Goal: Use online tool/utility: Use online tool/utility

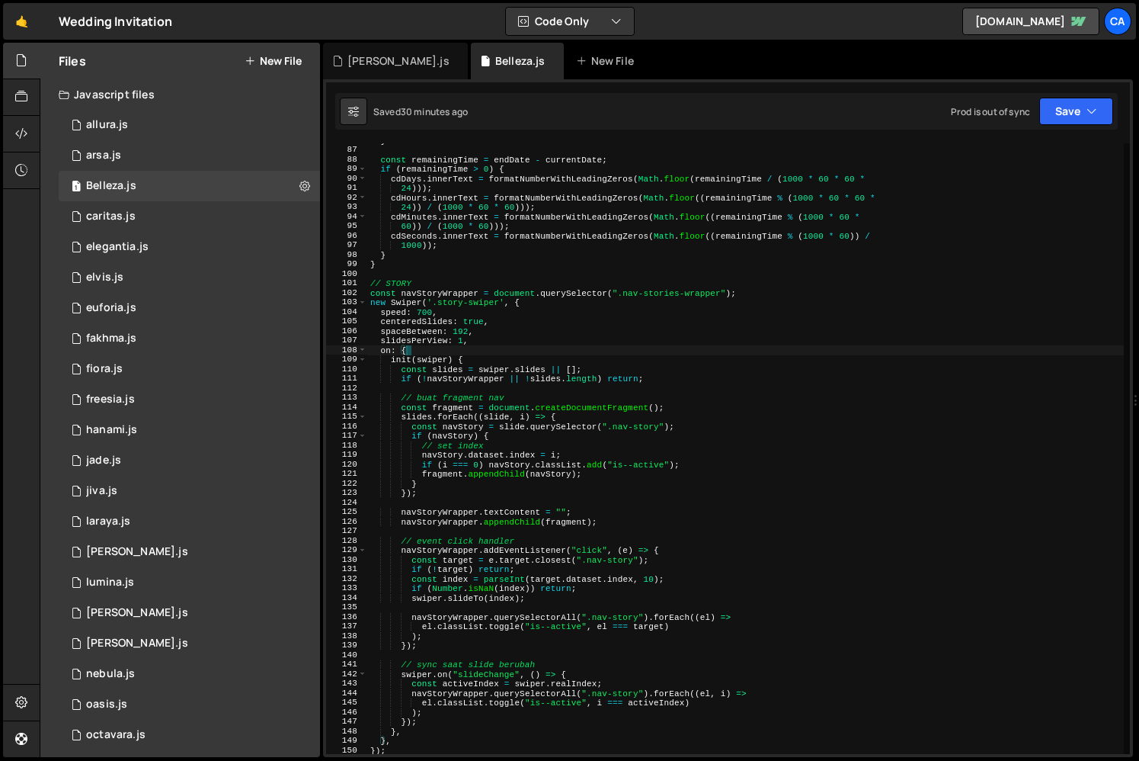
scroll to position [817, 0]
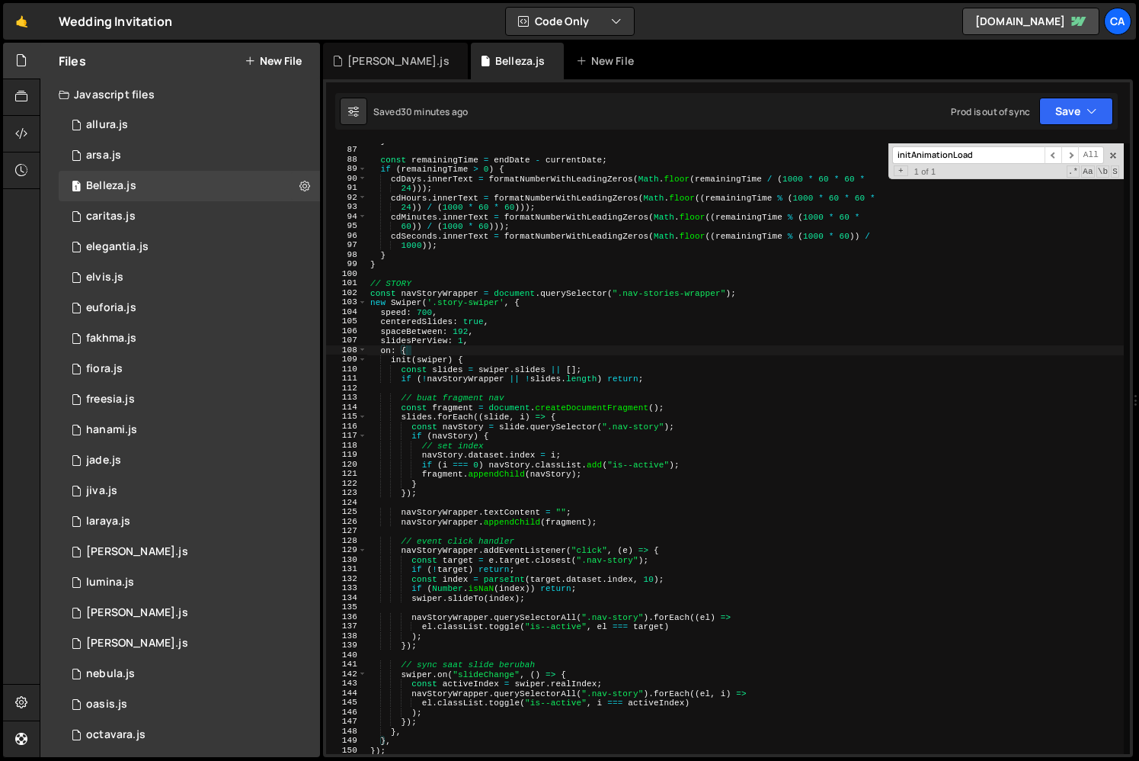
paste input "zdanputri"
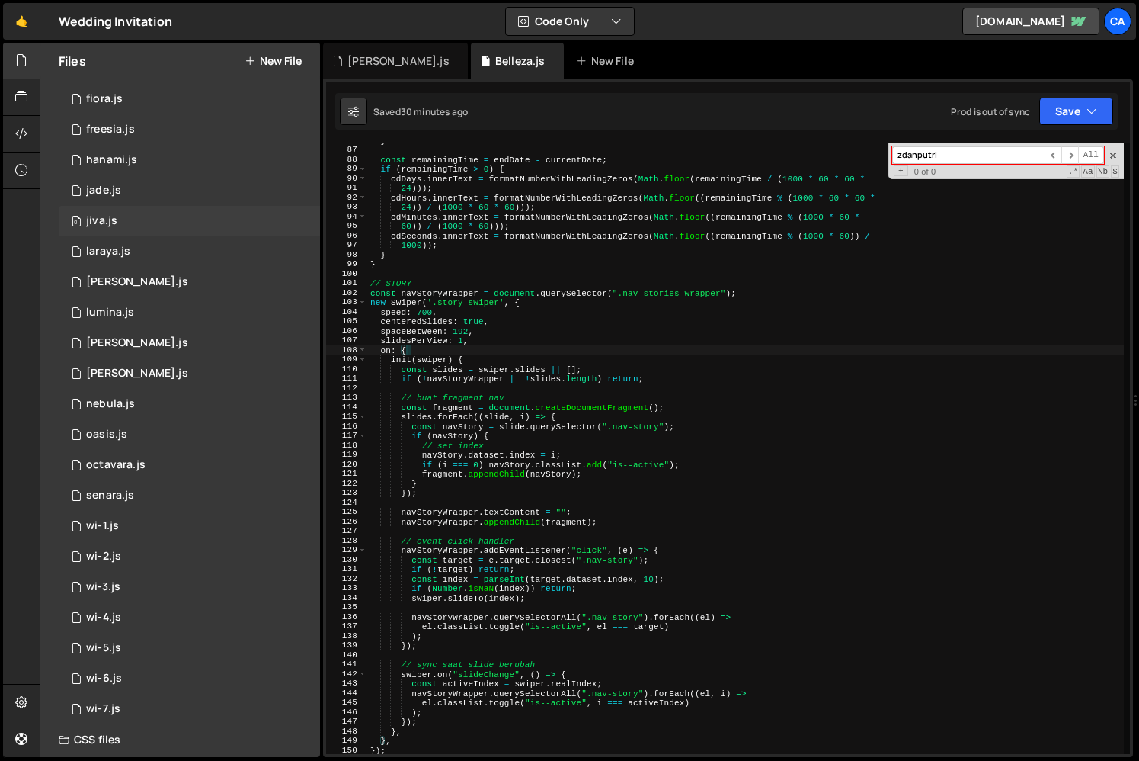
scroll to position [0, 0]
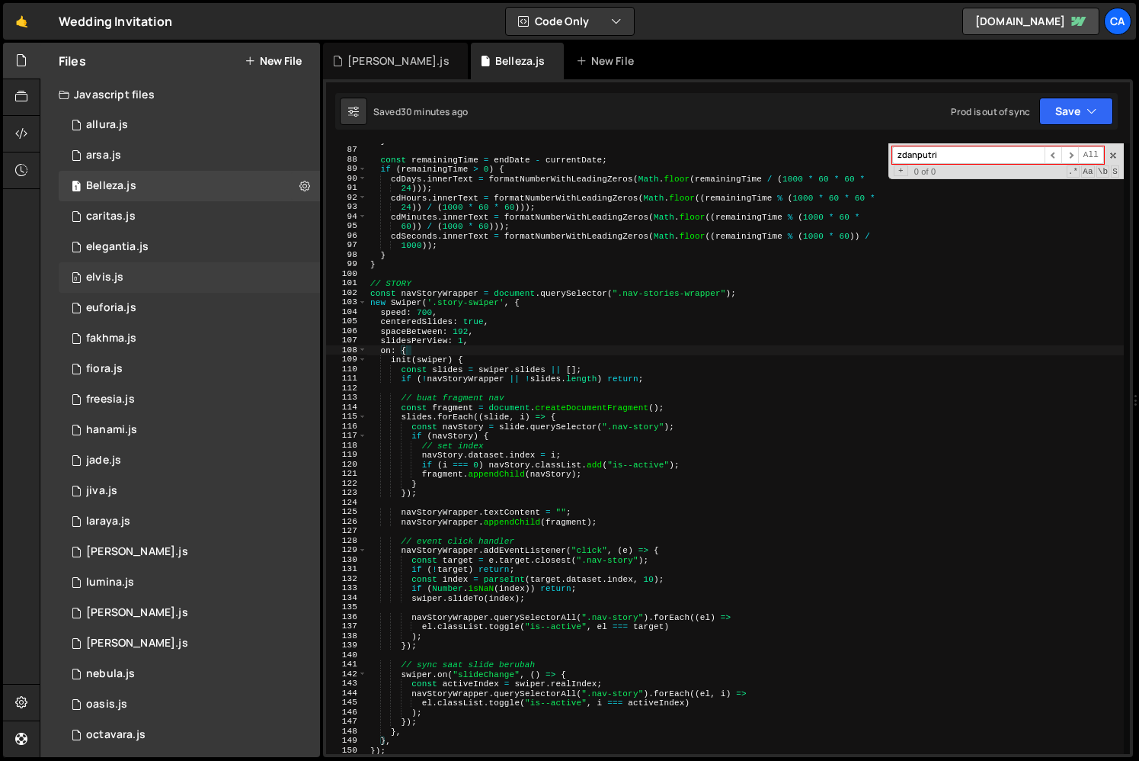
type input "zdanputri"
click at [182, 271] on div "0 elvis.js 0" at bounding box center [189, 277] width 261 height 30
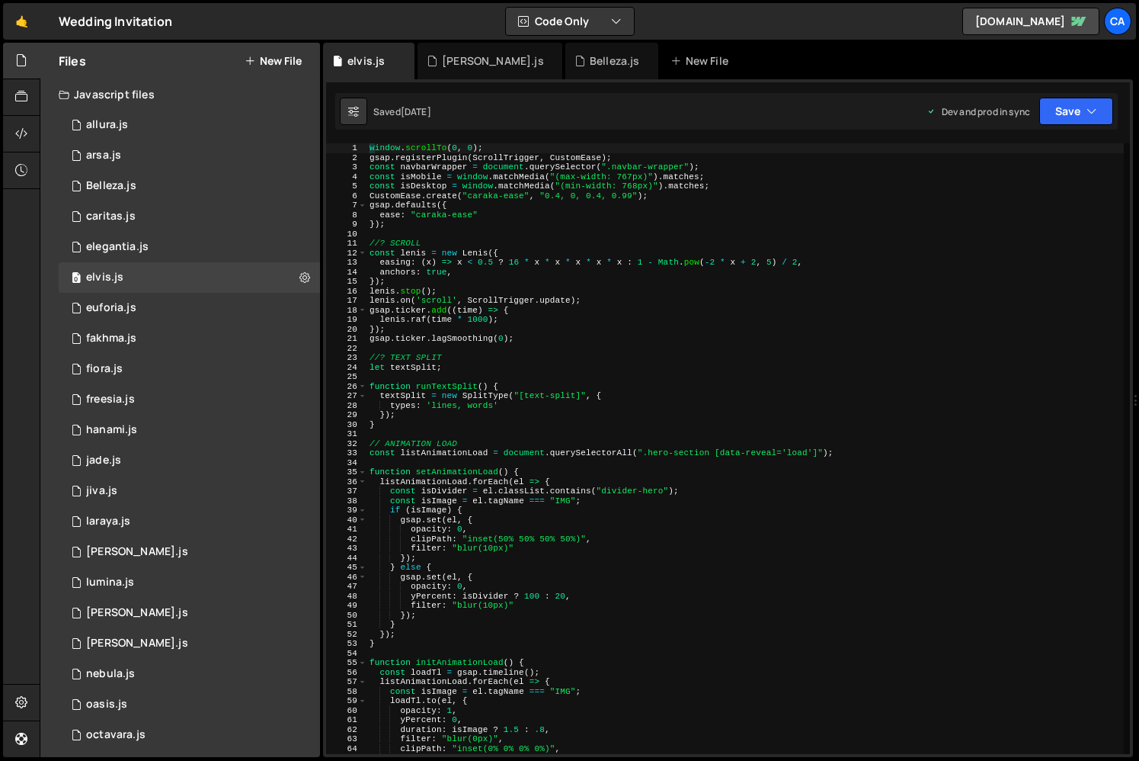
scroll to position [7607, 0]
type textarea "let textSplit;"
click at [598, 370] on div "window . scrollTo ( 0 , 0 ) ; gsap . registerPlugin ( ScrollTrigger , CustomEas…" at bounding box center [746, 458] width 758 height 630
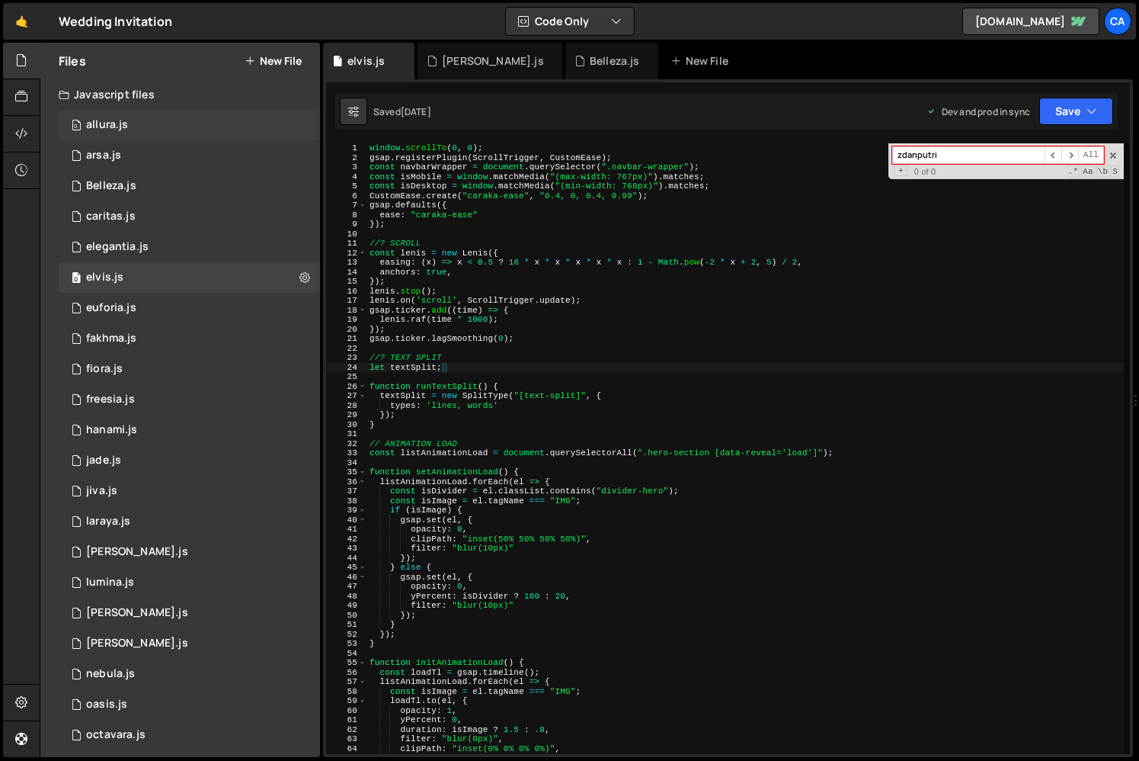
type input "zdanputri"
click at [162, 127] on div "0 allura.js 0" at bounding box center [189, 125] width 261 height 30
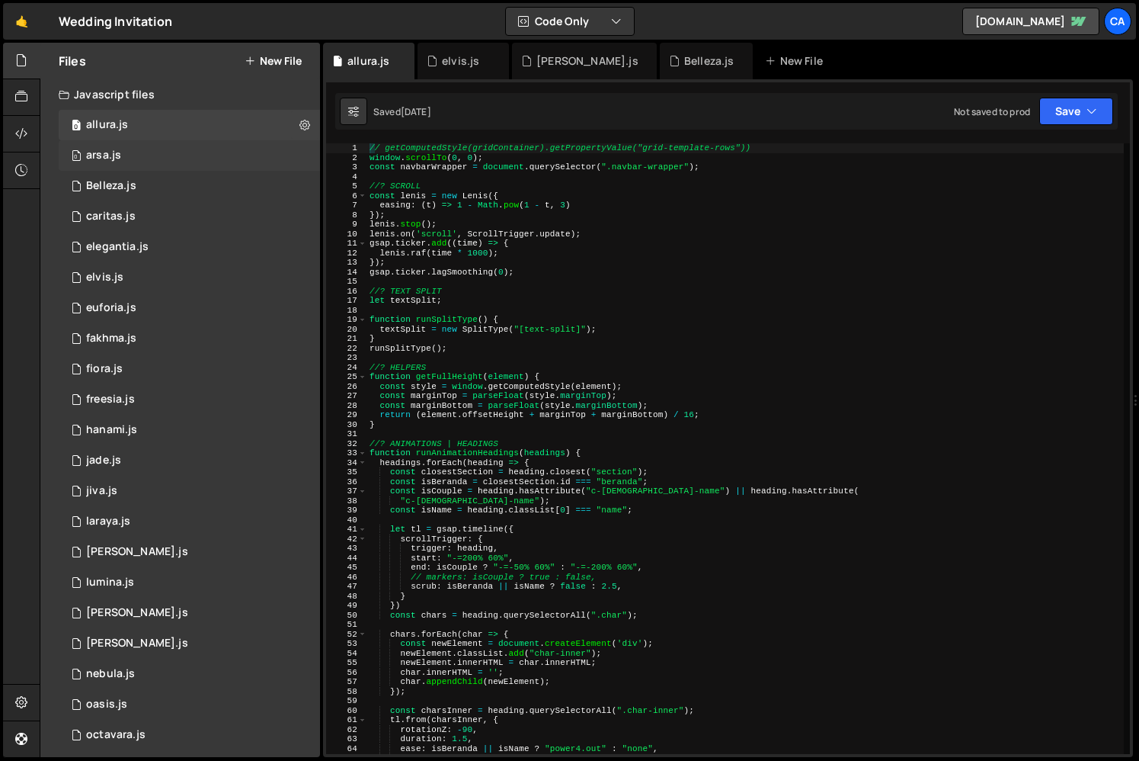
click at [649, 350] on div "// getComputedStyle(gridContainer).getPropertyValue("grid-template-rows")) wind…" at bounding box center [746, 458] width 758 height 630
type textarea "runSplitType();"
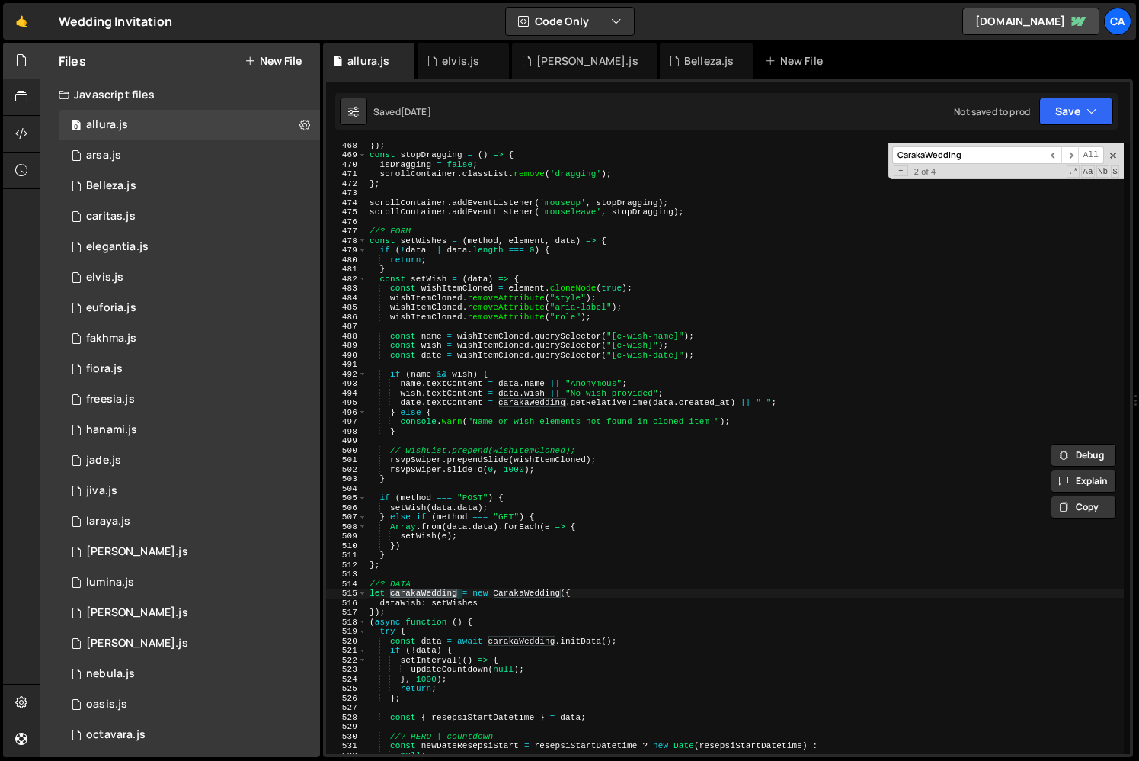
scroll to position [4452, 0]
type input "CarakaWedding"
click at [498, 597] on div "}) ; const stopDragging = ( ) => { isDragging = false ; scrollContainer . class…" at bounding box center [746, 455] width 758 height 630
click at [532, 579] on div "}) ; const stopDragging = ( ) => { isDragging = false ; scrollContainer . class…" at bounding box center [746, 455] width 758 height 630
type textarea "//? DATA"
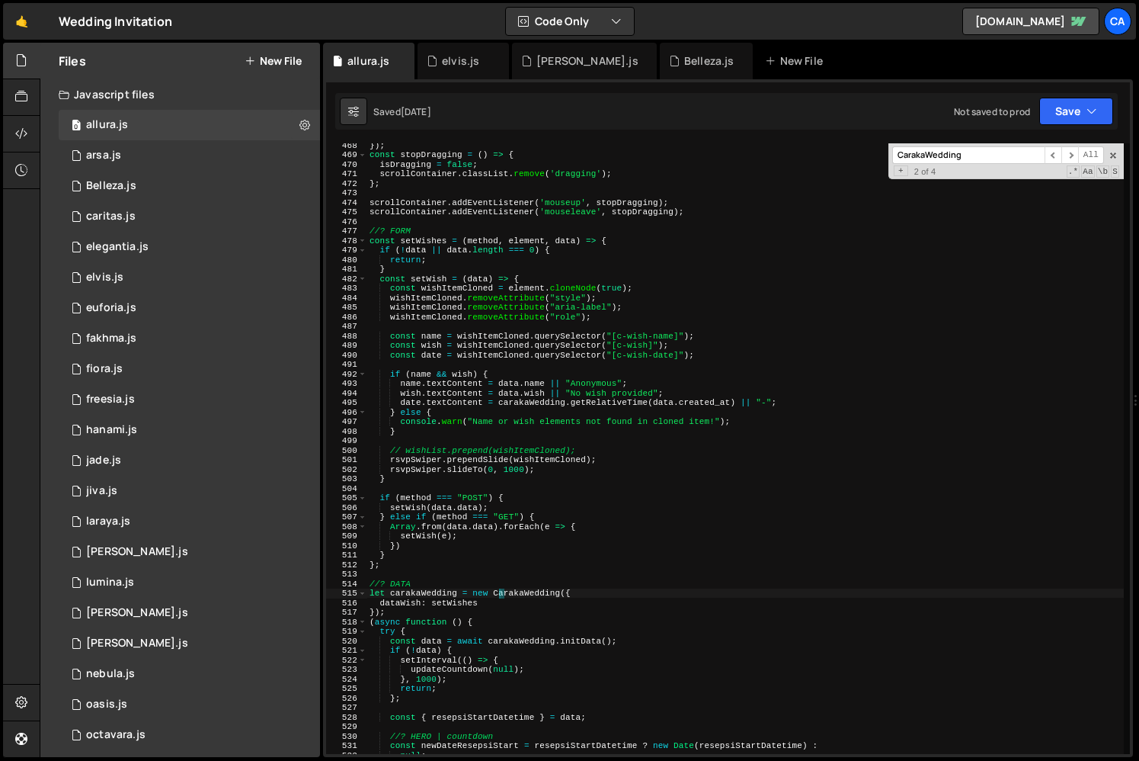
click at [532, 579] on div "}) ; const stopDragging = ( ) => { isDragging = false ; scrollContainer . class…" at bounding box center [746, 455] width 758 height 630
click at [532, 587] on div "}) ; const stopDragging = ( ) => { isDragging = false ; scrollContainer . class…" at bounding box center [746, 455] width 758 height 630
